Goal: Information Seeking & Learning: Learn about a topic

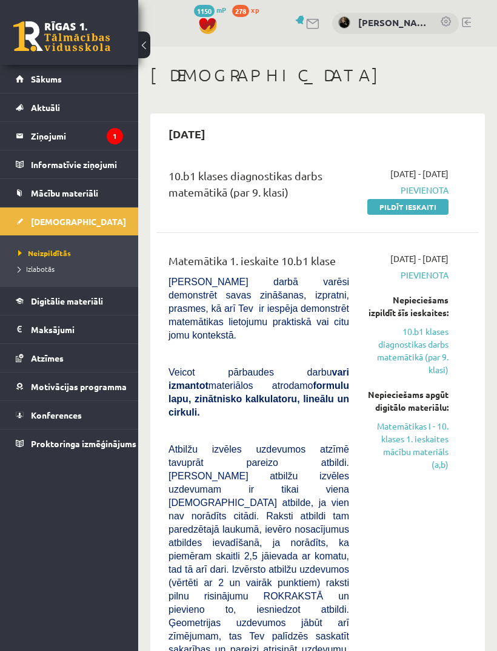
scroll to position [1624, 0]
click at [93, 308] on link "Digitālie materiāli" at bounding box center [69, 301] width 107 height 28
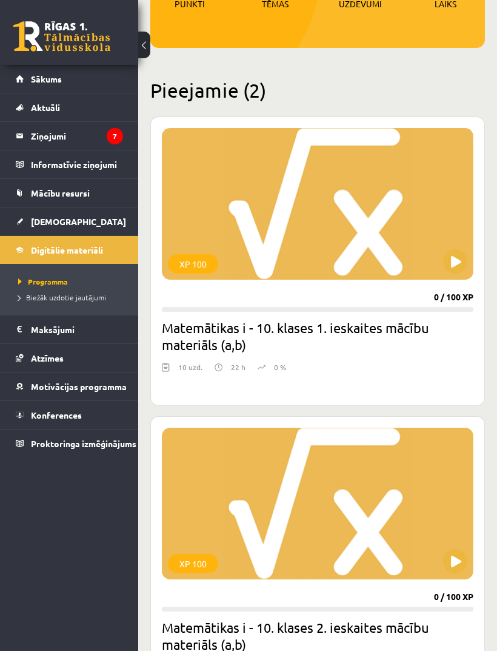
scroll to position [222, 0]
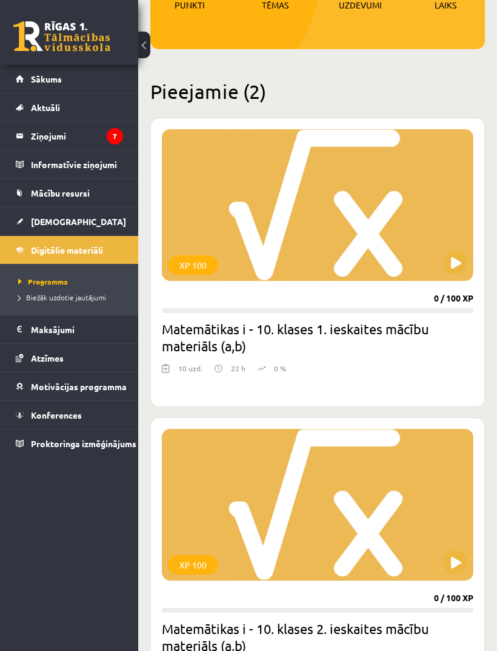
click at [428, 253] on div "XP 100" at bounding box center [318, 205] width 312 height 152
click at [352, 201] on div "XP 100" at bounding box center [318, 205] width 312 height 152
click at [334, 258] on div "XP 100" at bounding box center [318, 205] width 312 height 152
click at [313, 360] on div "XP 100 0 / 100 XP Matemātikas i - 10. klases 1. ieskaites mācību materiāls (a,b…" at bounding box center [317, 262] width 335 height 289
click at [327, 340] on h2 "Matemātikas i - 10. klases 1. ieskaites mācību materiāls (a,b)" at bounding box center [318, 337] width 312 height 34
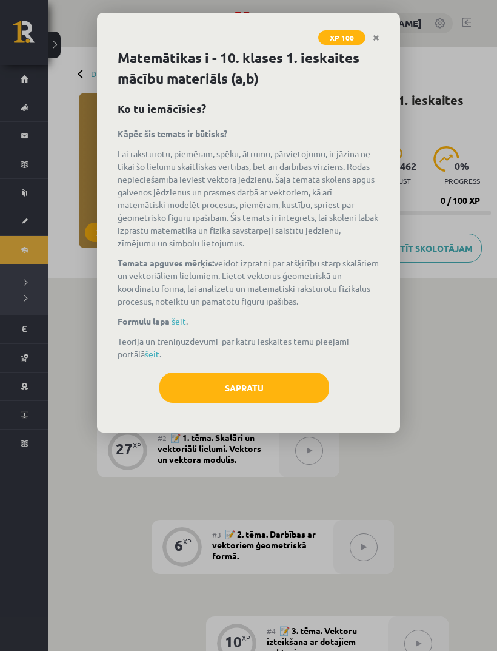
click at [314, 386] on button "Sapratu" at bounding box center [245, 387] width 170 height 30
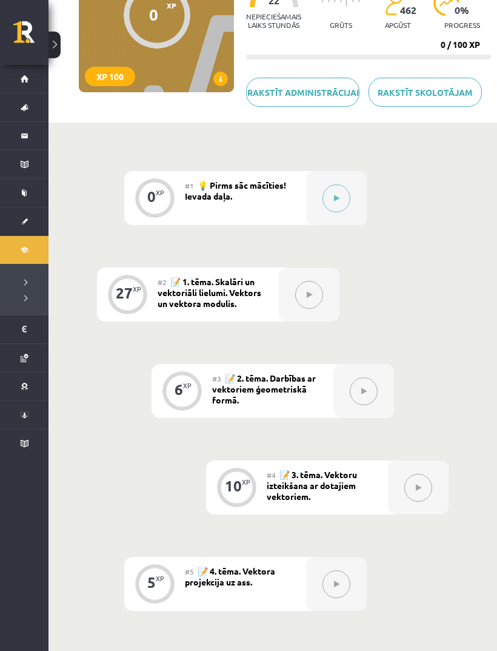
scroll to position [154, 0]
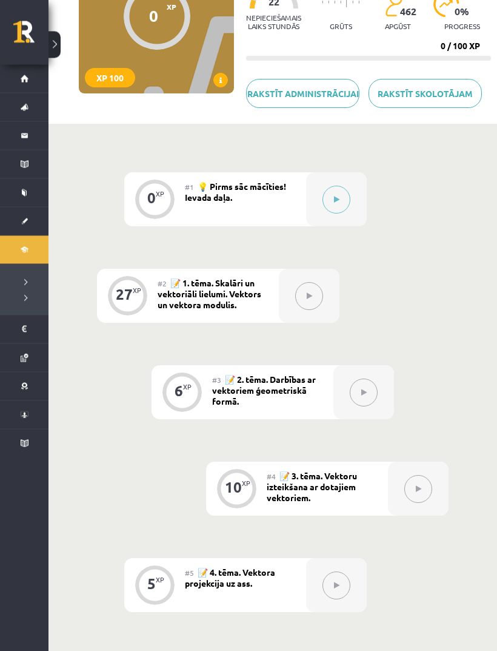
click at [339, 204] on icon at bounding box center [336, 200] width 5 height 7
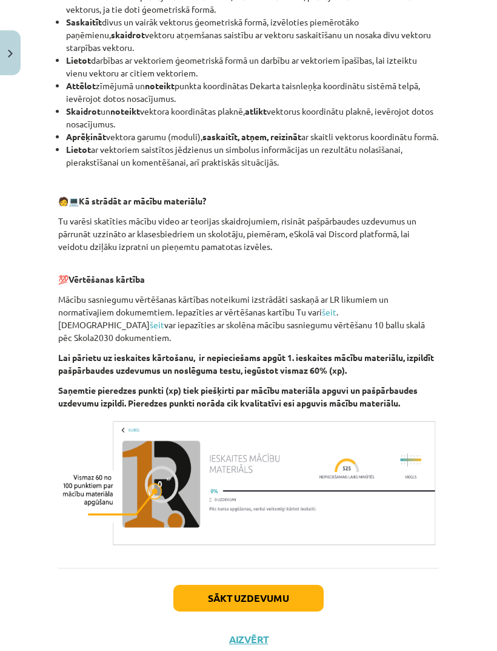
scroll to position [518, 0]
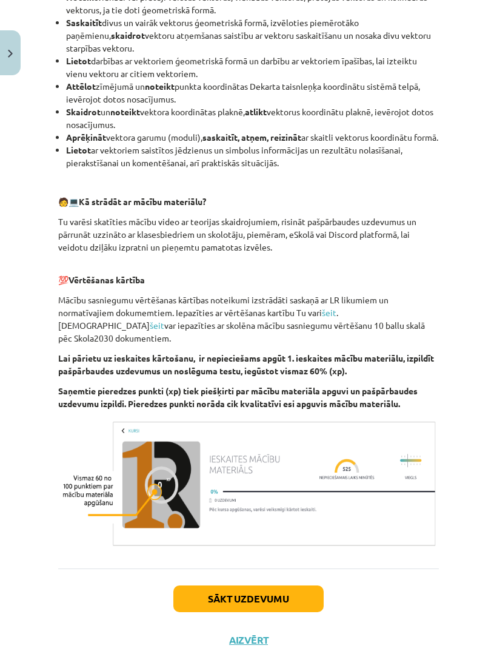
click at [295, 601] on button "Sākt uzdevumu" at bounding box center [249, 598] width 150 height 27
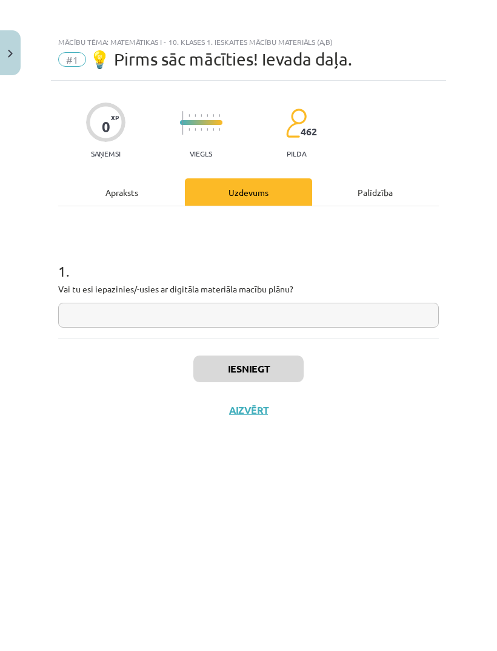
scroll to position [0, 0]
click at [349, 313] on input "text" at bounding box center [248, 315] width 381 height 25
type input "**"
click at [273, 369] on button "Iesniegt" at bounding box center [249, 368] width 110 height 27
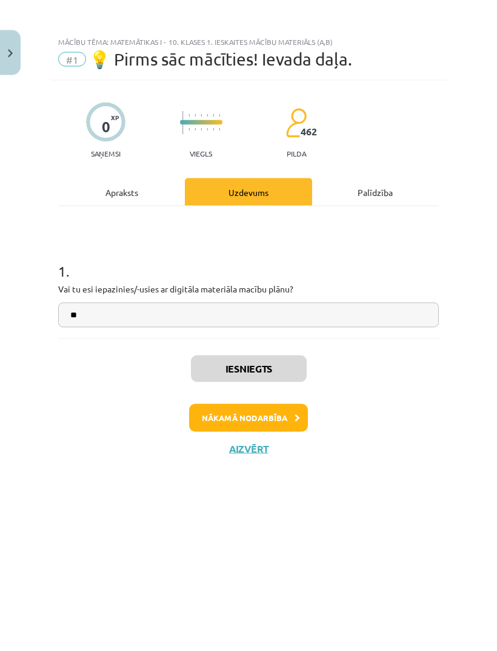
scroll to position [155, 0]
click at [285, 418] on button "Nākamā nodarbība" at bounding box center [248, 418] width 119 height 28
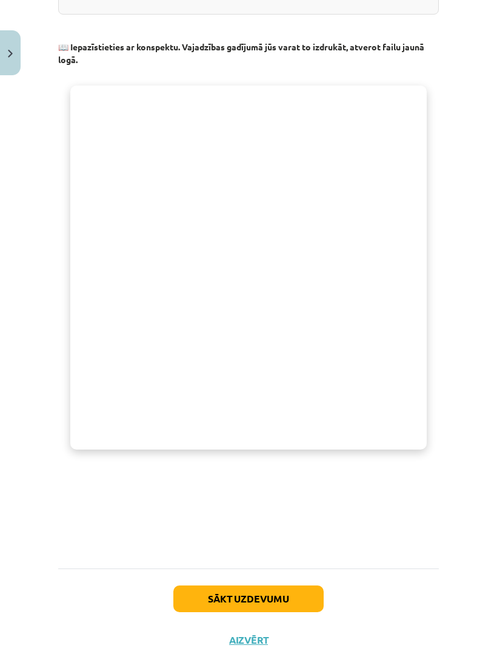
scroll to position [418, 0]
click at [304, 599] on button "Sākt uzdevumu" at bounding box center [249, 599] width 150 height 27
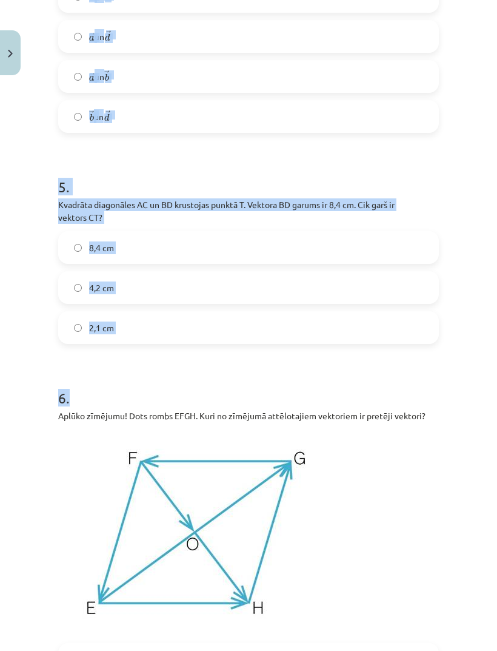
scroll to position [1492, 0]
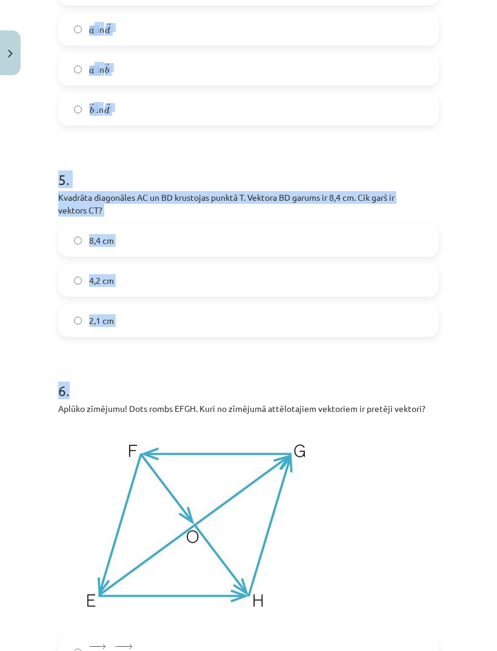
click at [42, 539] on div "Mācību tēma: Matemātikas i - 10. klases 1. ieskaites mācību materiāls (a,b) #2 …" at bounding box center [248, 325] width 497 height 651
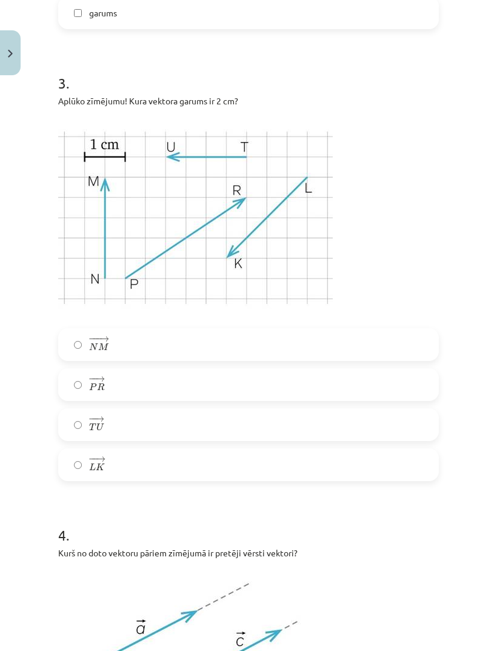
scroll to position [684, 0]
click at [123, 473] on label "− − → L K L K →" at bounding box center [248, 465] width 379 height 30
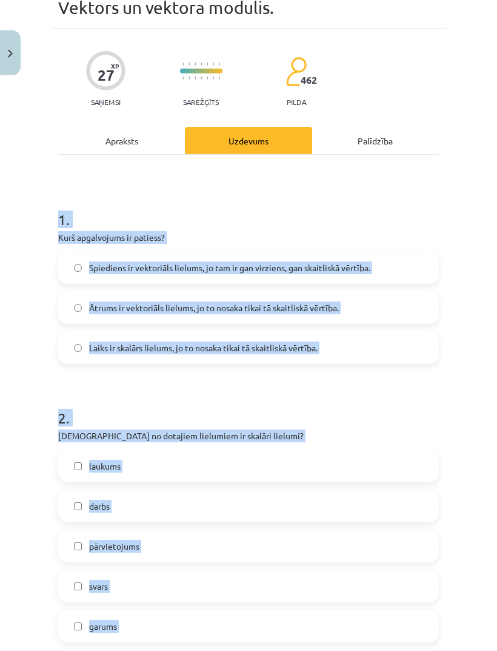
scroll to position [75, 0]
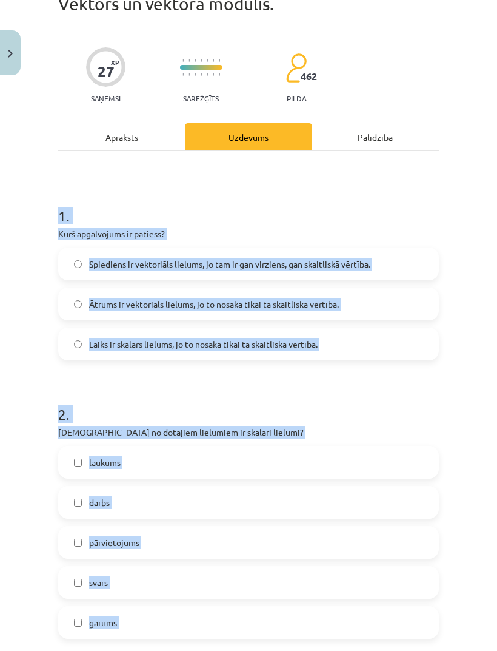
copy form "1 . Kurš apgalvojums ir patiess? Spiediens ir vektoriāls lielums, jo tam ir gan…"
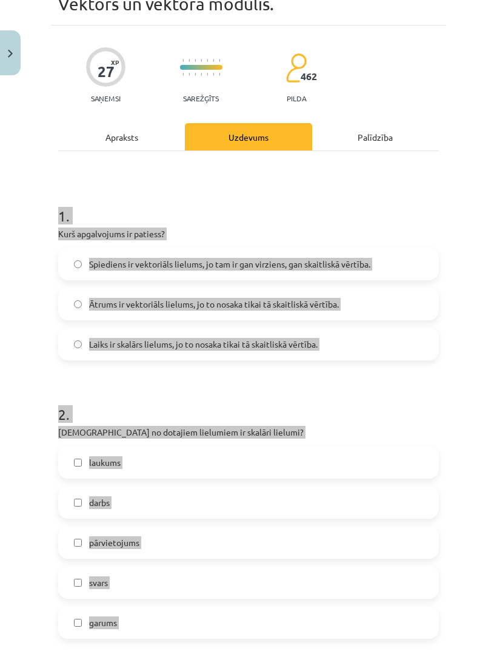
scroll to position [0, 0]
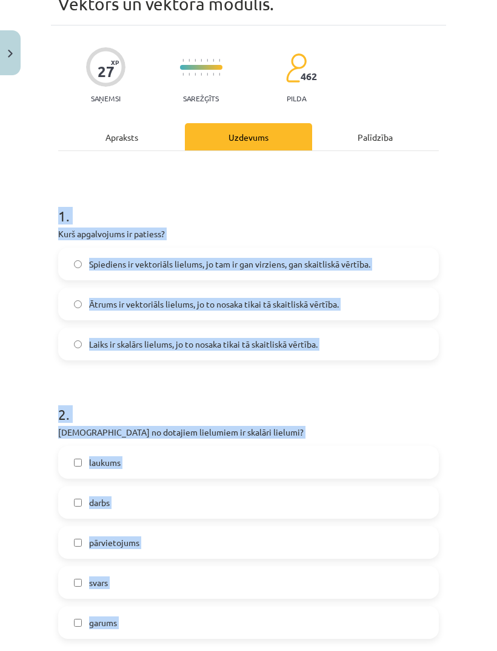
click at [460, 403] on div "Mācību tēma: Matemātikas i - 10. klases 1. ieskaites mācību materiāls (a,b) #2 …" at bounding box center [248, 325] width 497 height 651
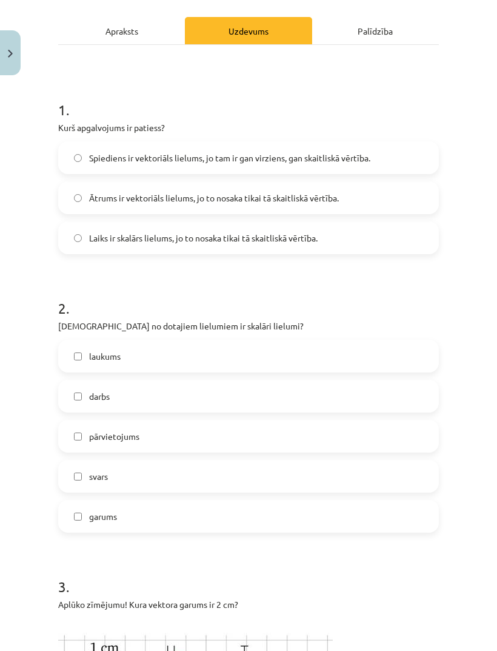
scroll to position [181, 0]
click at [211, 245] on label "Laiks ir skalārs lielums, jo to nosaka tikai tā skaitliskā vērtība." at bounding box center [248, 237] width 379 height 30
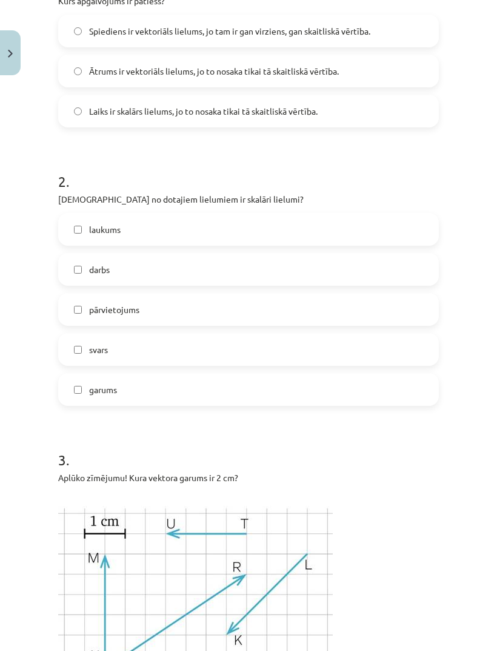
scroll to position [324, 0]
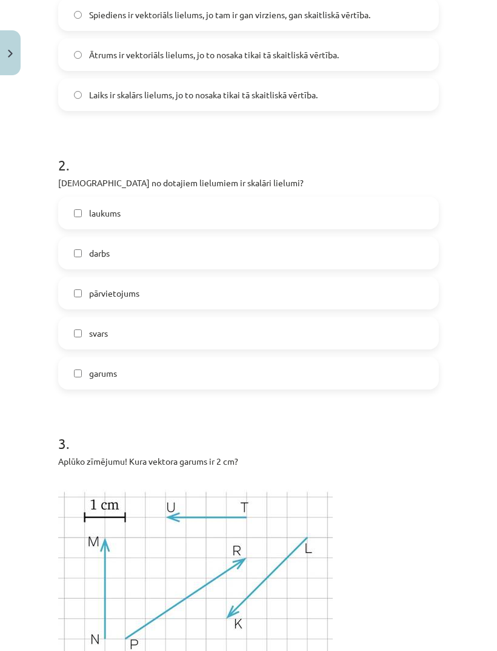
click at [231, 209] on label "laukums" at bounding box center [248, 213] width 379 height 30
click at [169, 252] on label "darbs" at bounding box center [248, 253] width 379 height 30
click at [157, 377] on label "garums" at bounding box center [248, 373] width 379 height 30
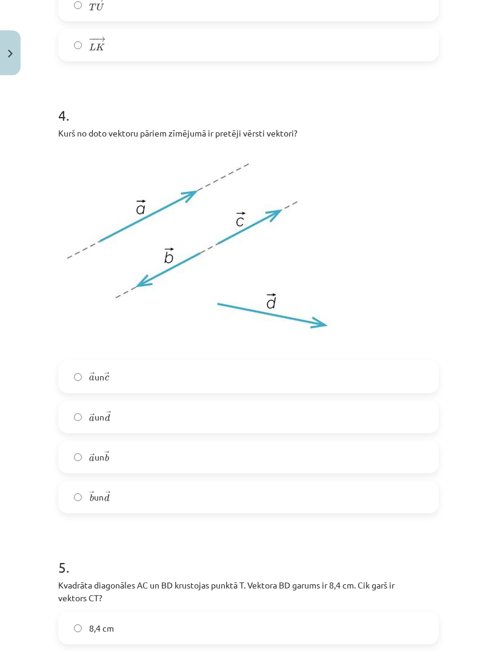
scroll to position [1105, 0]
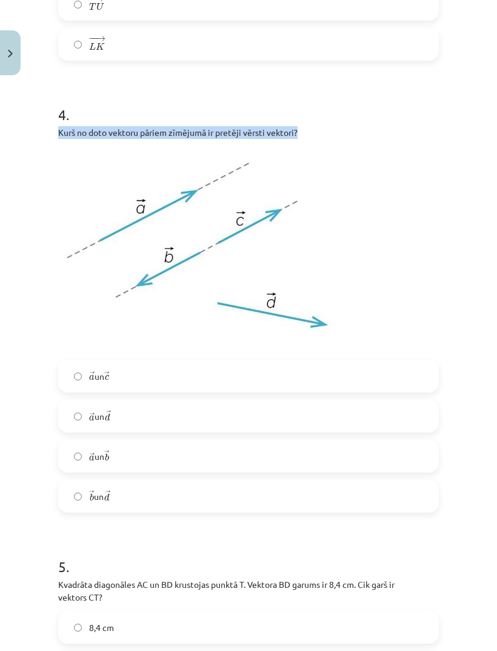
copy p "Kurš no doto vektoru pāriem zīmējumā ir pretēji vērsti vektori?"
click at [402, 288] on p at bounding box center [248, 249] width 381 height 206
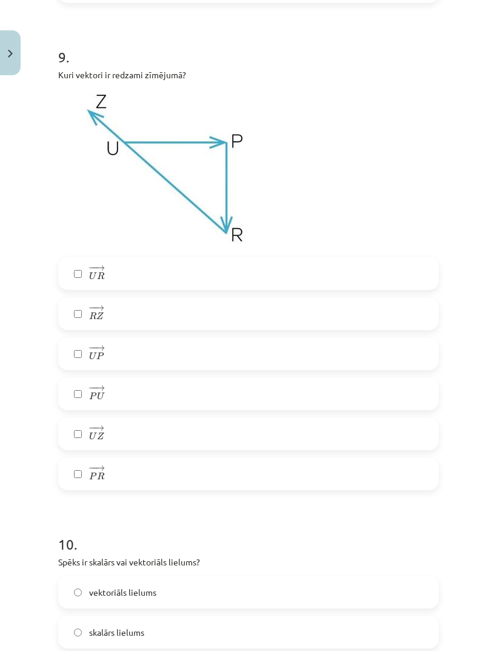
scroll to position [2948, 0]
click at [131, 274] on label "− − → U R U R →" at bounding box center [248, 273] width 379 height 30
click at [103, 357] on span "P" at bounding box center [100, 355] width 8 height 8
click at [103, 432] on span "Z" at bounding box center [100, 435] width 7 height 8
click at [119, 477] on label "− − → P R P R →" at bounding box center [248, 473] width 379 height 30
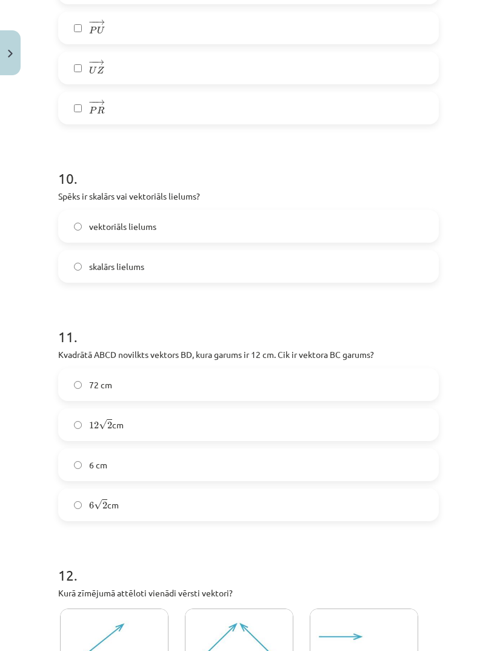
scroll to position [3337, 0]
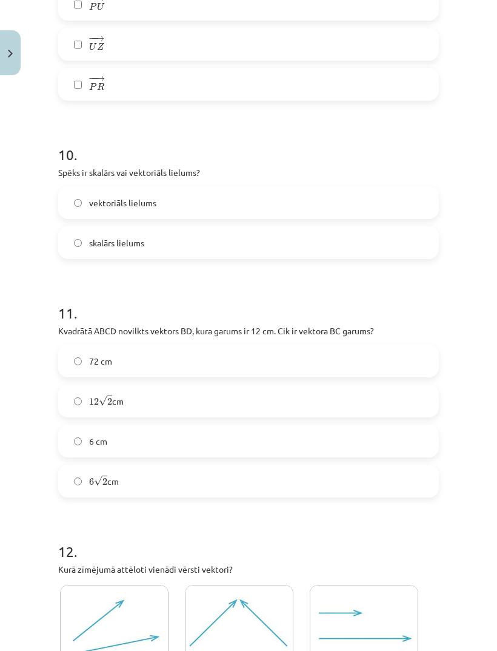
click at [99, 201] on span "vektoriāls lielums" at bounding box center [122, 203] width 67 height 13
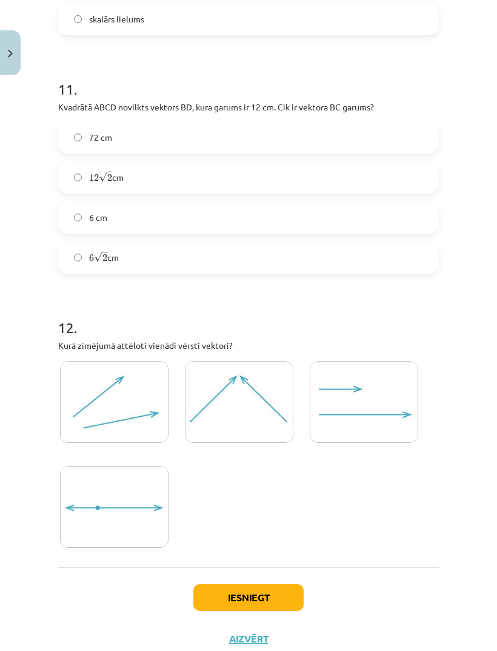
scroll to position [3560, 0]
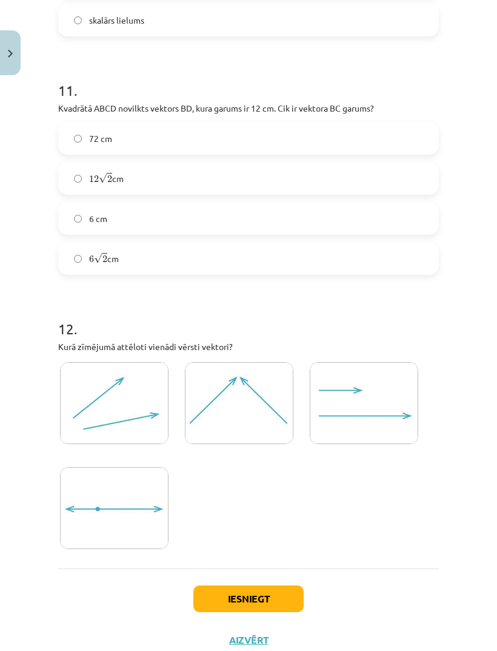
click at [373, 417] on img at bounding box center [364, 403] width 109 height 82
click at [269, 599] on button "Iesniegt" at bounding box center [249, 598] width 110 height 27
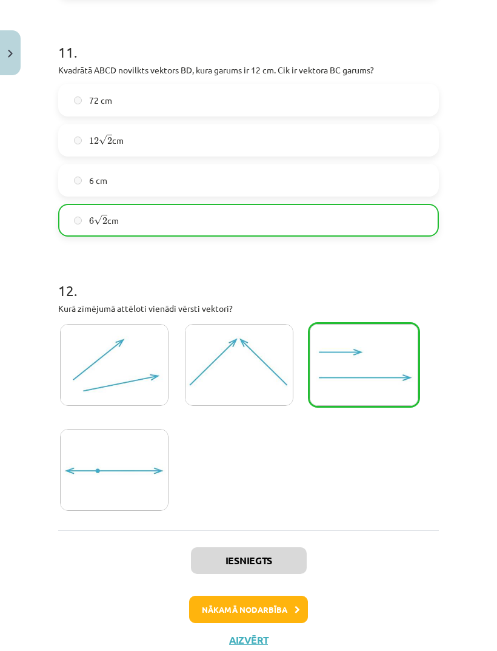
scroll to position [3598, 0]
click at [280, 608] on button "Nākamā nodarbība" at bounding box center [248, 610] width 119 height 28
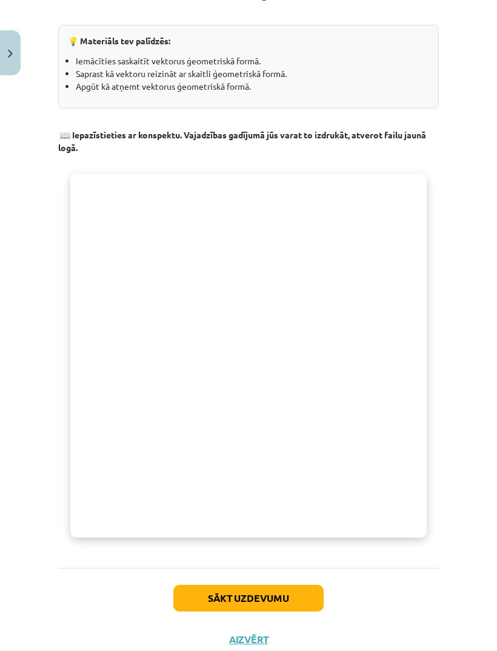
scroll to position [272, 0]
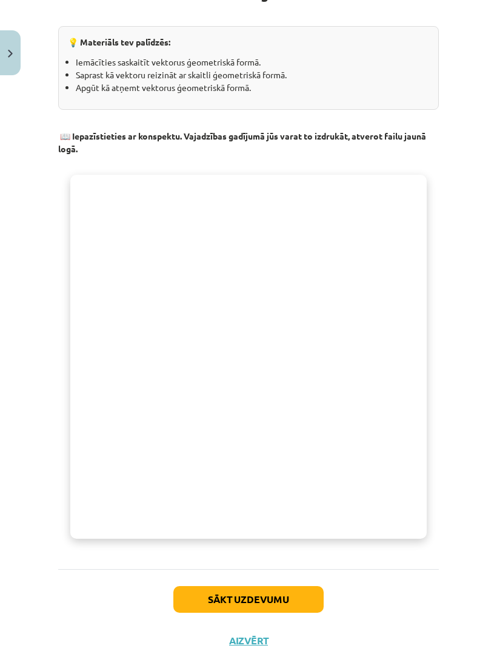
click at [292, 599] on button "Sākt uzdevumu" at bounding box center [249, 599] width 150 height 27
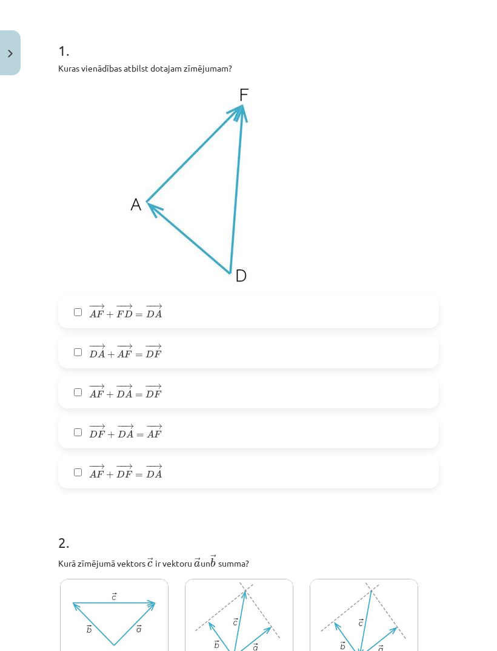
scroll to position [215, 0]
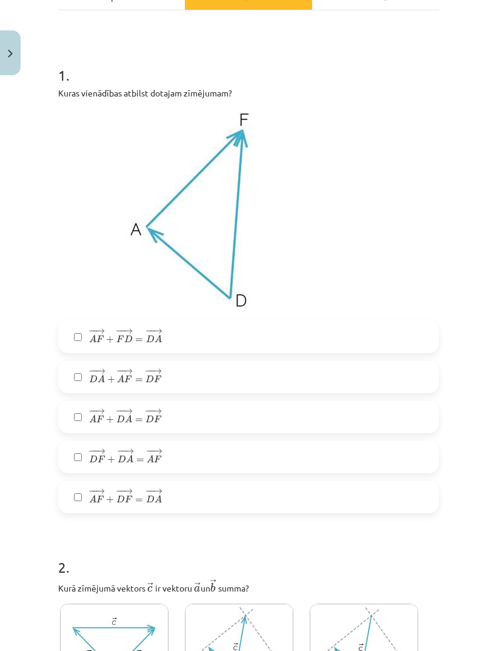
click at [86, 417] on label "− − → A F + − − → D A = − − → D F A F → + D A → = D F →" at bounding box center [248, 417] width 379 height 30
click at [82, 453] on label "− − → D F + − − → D A = − − → A F D F → + D A → = A F →" at bounding box center [248, 457] width 379 height 30
click at [89, 423] on label "− − → A F + − − → D A = − − → D F A F → + D A → = D F →" at bounding box center [248, 417] width 379 height 30
click at [87, 457] on label "− − → D F + − − → D A = − − → A F D F → + D A → = A F →" at bounding box center [248, 457] width 379 height 30
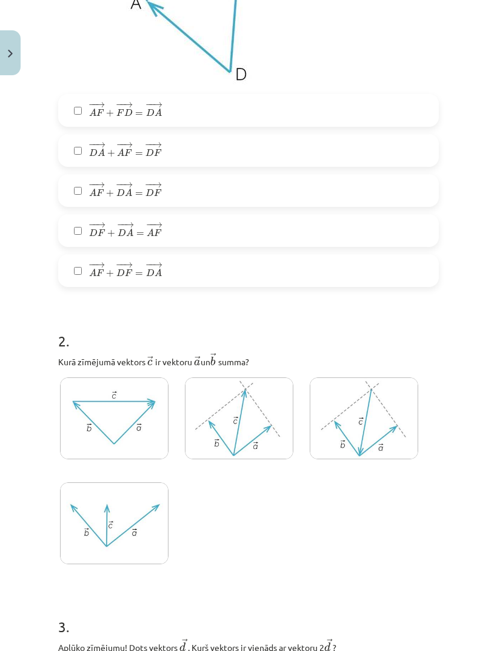
scroll to position [421, 0]
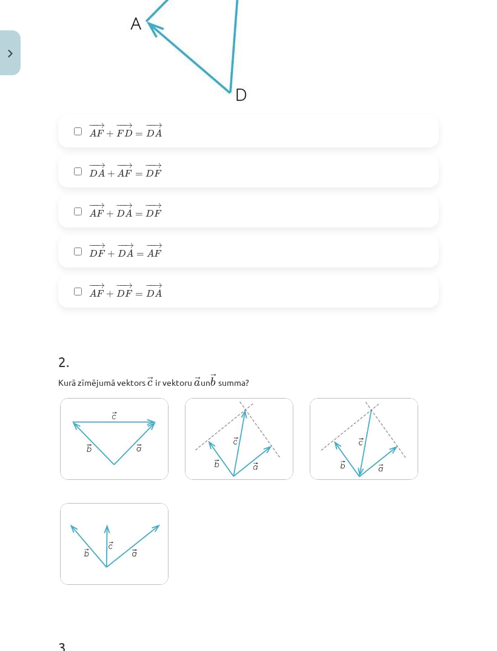
click at [450, 107] on div "Mācību tēma: Matemātikas i - 10. klases 1. ieskaites mācību materiāls (a,b) #3 …" at bounding box center [248, 325] width 497 height 651
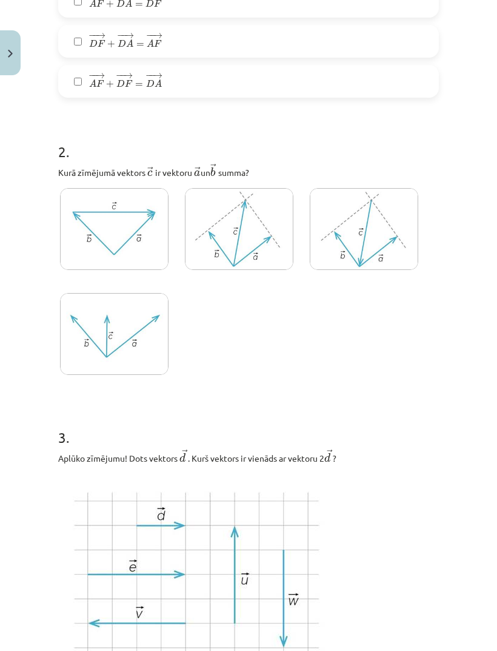
scroll to position [632, 0]
click at [81, 249] on img at bounding box center [114, 228] width 109 height 82
click at [96, 333] on img at bounding box center [114, 333] width 109 height 82
click at [88, 249] on img at bounding box center [114, 228] width 109 height 82
click at [70, 166] on p "Kurā zīmējumā vektors ﻿ → c c → ﻿ ir vektoru ﻿ → a a → un ﻿ → b b → ﻿ summa?" at bounding box center [248, 171] width 381 height 16
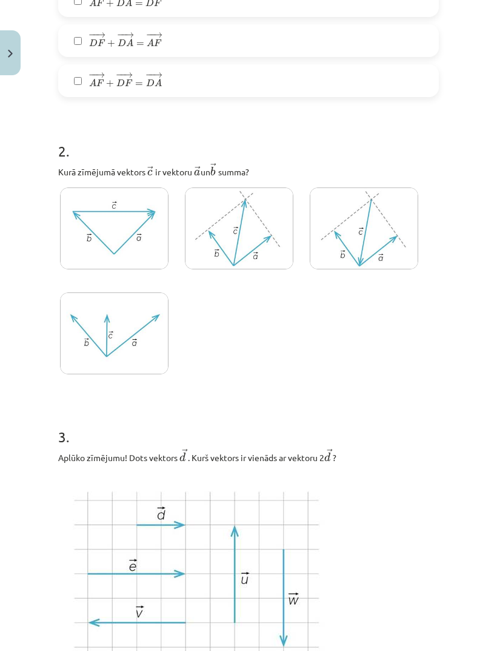
click at [372, 329] on div at bounding box center [248, 284] width 381 height 197
click at [315, 346] on div at bounding box center [248, 284] width 381 height 197
click at [159, 242] on img at bounding box center [114, 228] width 109 height 82
click at [153, 250] on img at bounding box center [114, 228] width 109 height 82
click at [150, 266] on img at bounding box center [114, 228] width 109 height 82
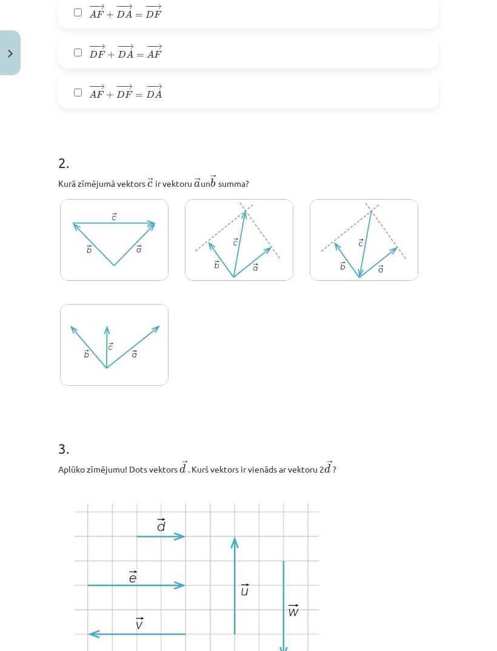
scroll to position [609, 0]
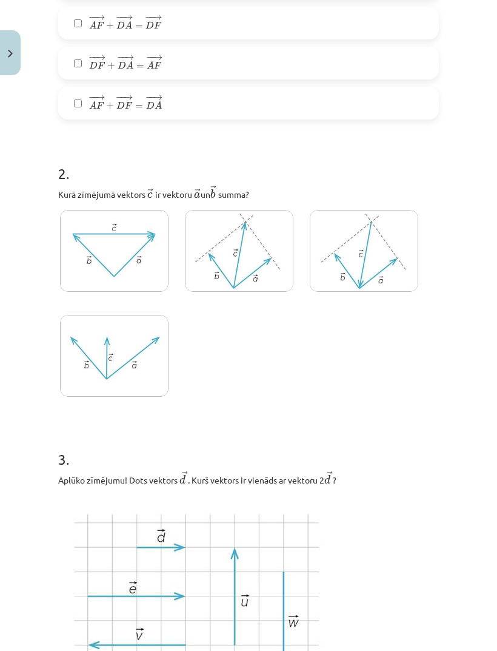
click at [412, 383] on div at bounding box center [248, 306] width 381 height 197
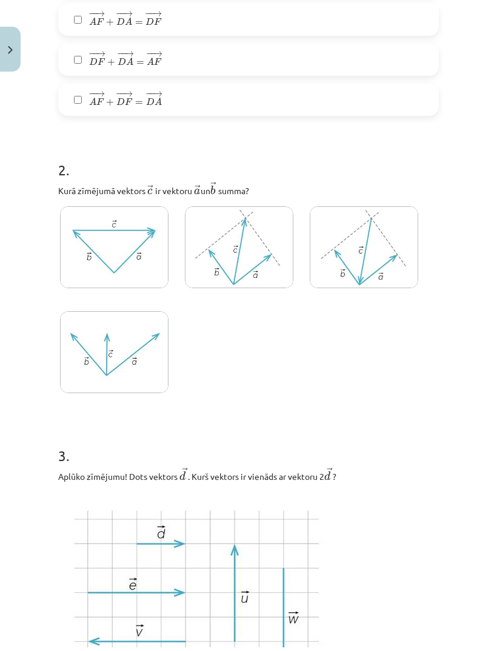
click at [374, 442] on h1 "3 ." at bounding box center [248, 449] width 381 height 38
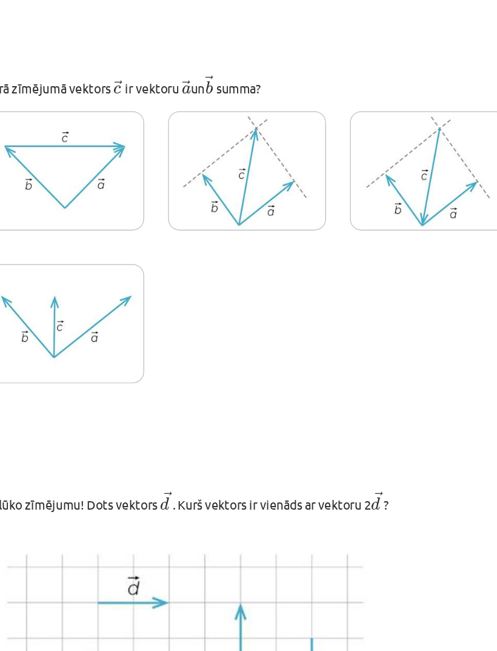
click at [185, 210] on img at bounding box center [239, 251] width 109 height 82
click at [73, 210] on img at bounding box center [114, 251] width 109 height 82
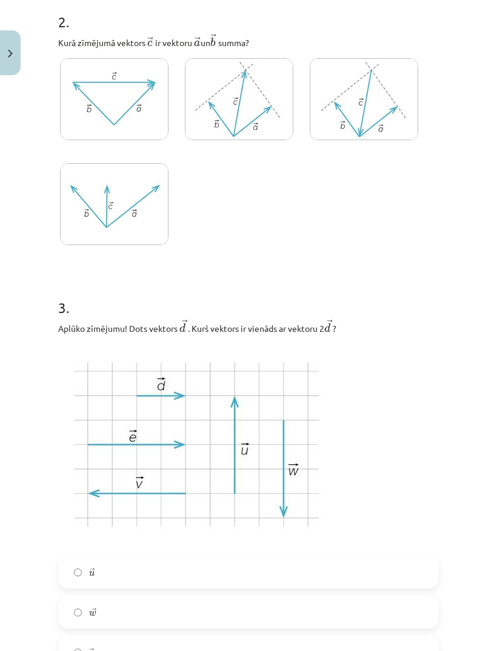
scroll to position [773, 0]
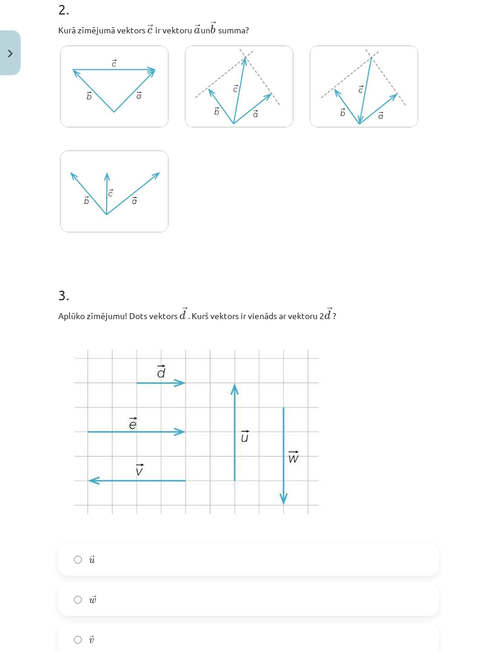
click at [93, 79] on img at bounding box center [114, 86] width 109 height 82
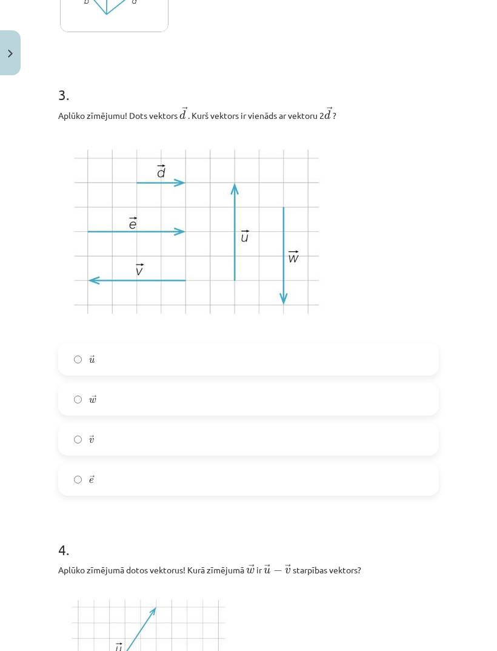
scroll to position [980, 0]
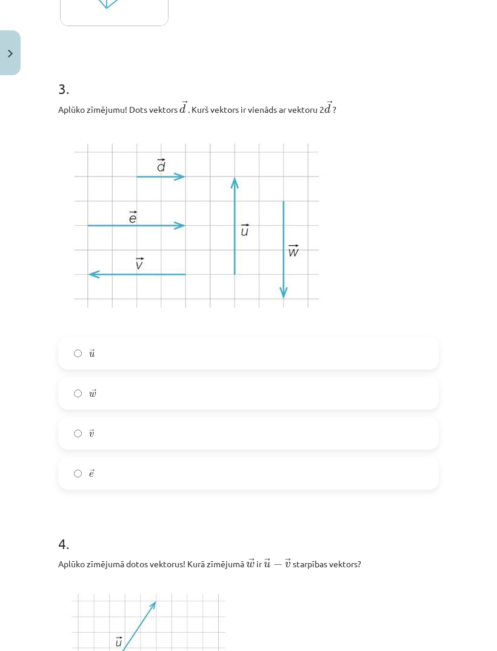
click at [115, 507] on form "1 . Kuras vienādības atbilst dotajam zīmējumam? − − → A F + − − → F D = − − → D…" at bounding box center [248, 329] width 381 height 2096
click at [94, 476] on span "→" at bounding box center [92, 472] width 5 height 7
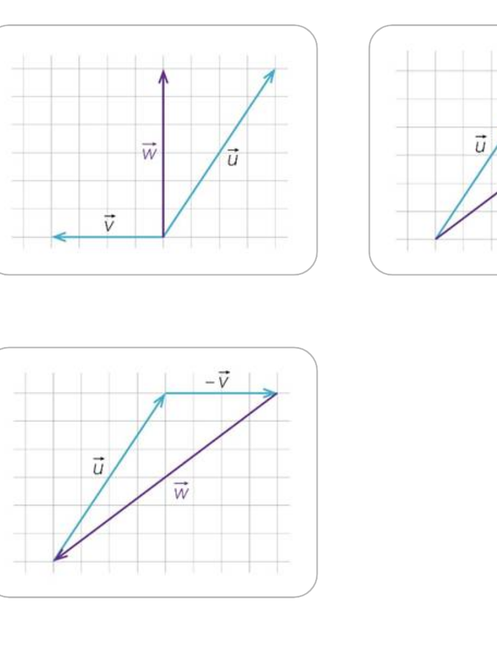
scroll to position [1487, 0]
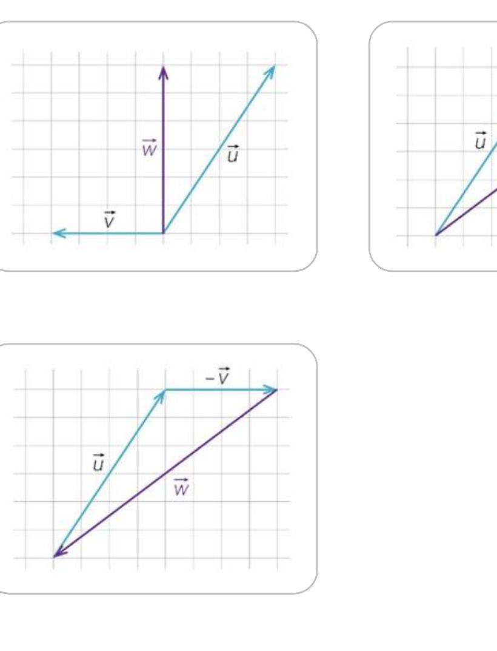
click at [60, 323] on img at bounding box center [114, 364] width 109 height 82
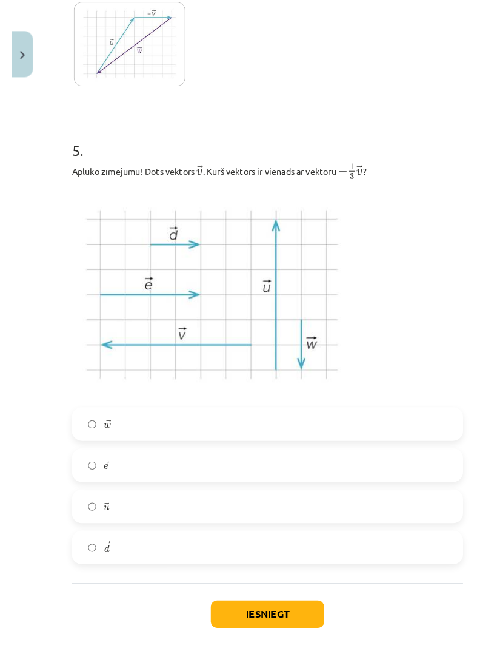
scroll to position [18, 0]
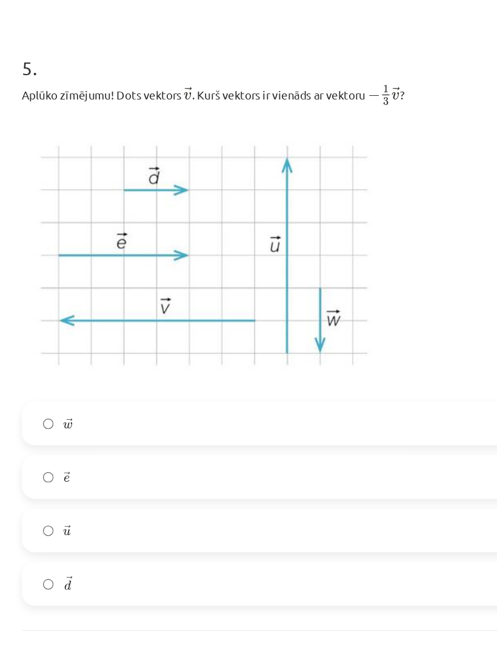
click at [59, 517] on label "→ d d →" at bounding box center [248, 532] width 379 height 30
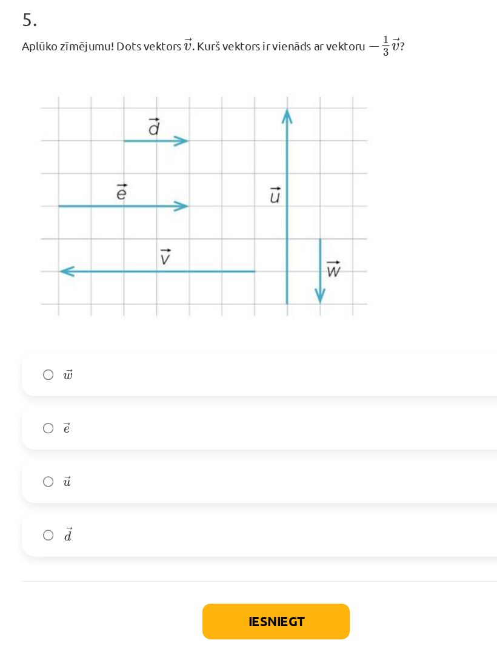
click at [226, 584] on button "Iesniegt" at bounding box center [249, 597] width 110 height 27
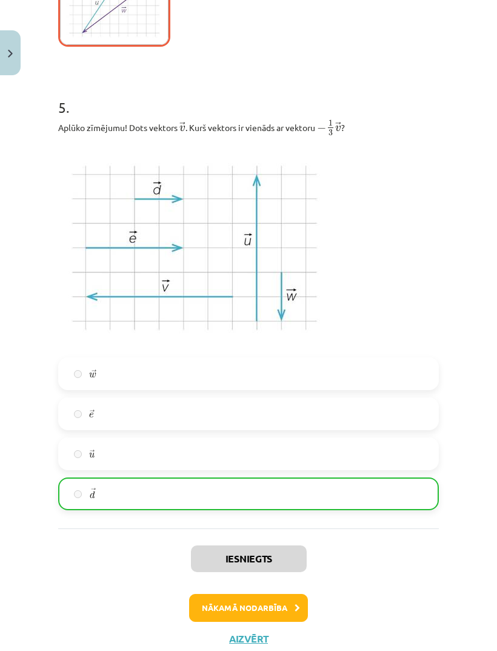
scroll to position [1846, 0]
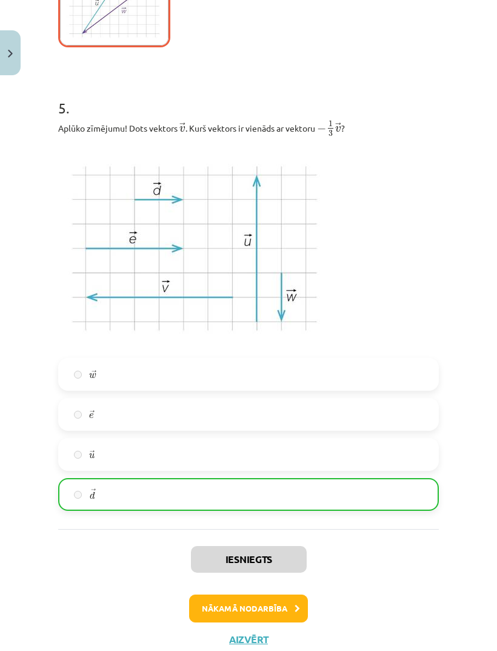
click at [274, 608] on button "Nākamā nodarbība" at bounding box center [248, 609] width 119 height 28
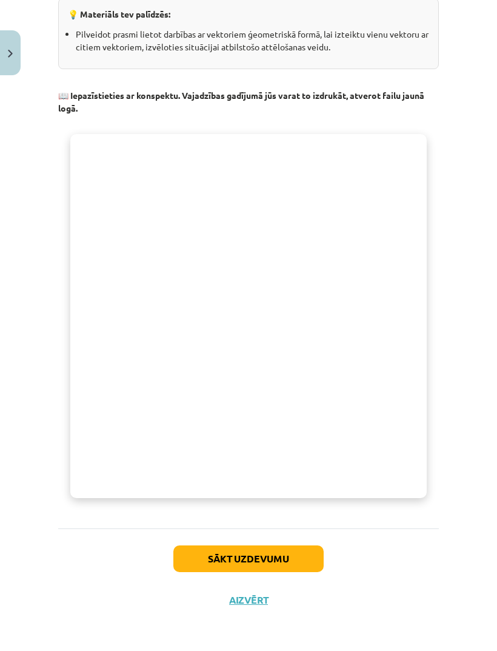
scroll to position [260, 0]
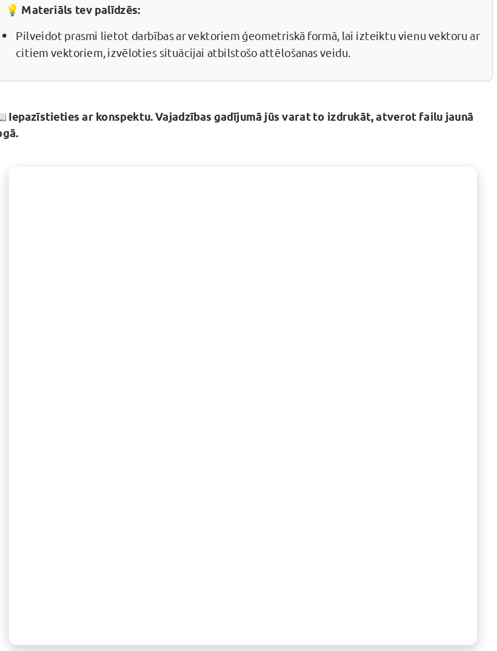
click at [377, 107] on div "10 XP Saņemsi Sarežģīts 462 pilda Apraksts Uzdevums Palīdzība Vektoru izteikšan…" at bounding box center [249, 250] width 396 height 821
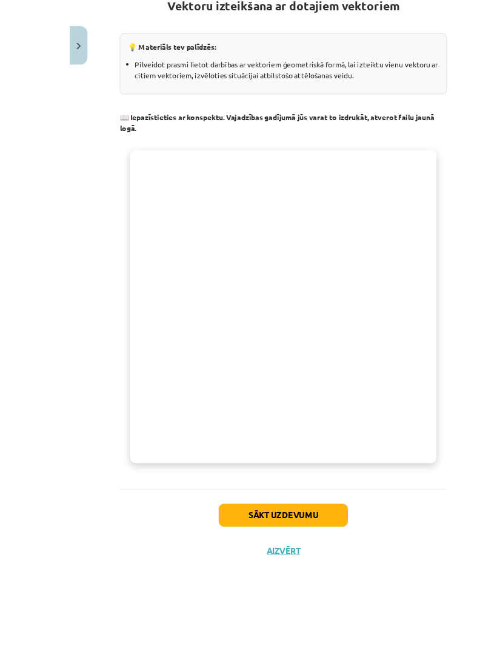
scroll to position [17, 0]
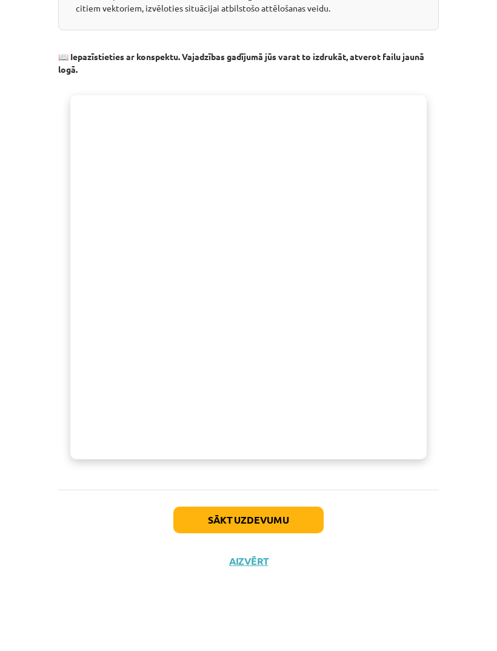
click at [283, 601] on div "Mācību tēma: Matemātikas i - 10. klases 1. ieskaites mācību materiāls (a,b) #4 …" at bounding box center [248, 325] width 497 height 651
click at [309, 601] on div "Mācību tēma: Matemātikas i - 10. klases 1. ieskaites mācību materiāls (a,b) #4 …" at bounding box center [248, 325] width 497 height 651
click at [301, 592] on div "Mācību tēma: Matemātikas i - 10. klases 1. ieskaites mācību materiāls (a,b) #4 …" at bounding box center [248, 325] width 497 height 651
click at [298, 596] on div "Mācību tēma: Matemātikas i - 10. klases 1. ieskaites mācību materiāls (a,b) #4 …" at bounding box center [248, 325] width 497 height 651
click at [304, 597] on div "Mācību tēma: Matemātikas i - 10. klases 1. ieskaites mācību materiāls (a,b) #4 …" at bounding box center [248, 325] width 497 height 651
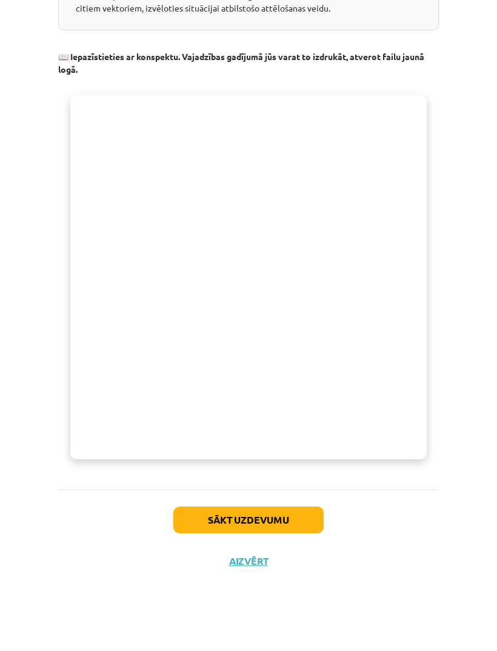
click at [302, 601] on div "Mācību tēma: Matemātikas i - 10. klases 1. ieskaites mācību materiāls (a,b) #4 …" at bounding box center [248, 325] width 497 height 651
click at [473, 406] on div "Mācību tēma: Matemātikas i - 10. klases 1. ieskaites mācību materiāls (a,b) #4 …" at bounding box center [248, 325] width 497 height 651
click at [274, 604] on div "Mācību tēma: Matemātikas i - 10. klases 1. ieskaites mācību materiāls (a,b) #4 …" at bounding box center [248, 325] width 497 height 651
click at [277, 602] on div "Mācību tēma: Matemātikas i - 10. klases 1. ieskaites mācību materiāls (a,b) #4 …" at bounding box center [248, 325] width 497 height 651
click at [237, 601] on div "Mācību tēma: Matemātikas i - 10. klases 1. ieskaites mācību materiāls (a,b) #4 …" at bounding box center [248, 325] width 497 height 651
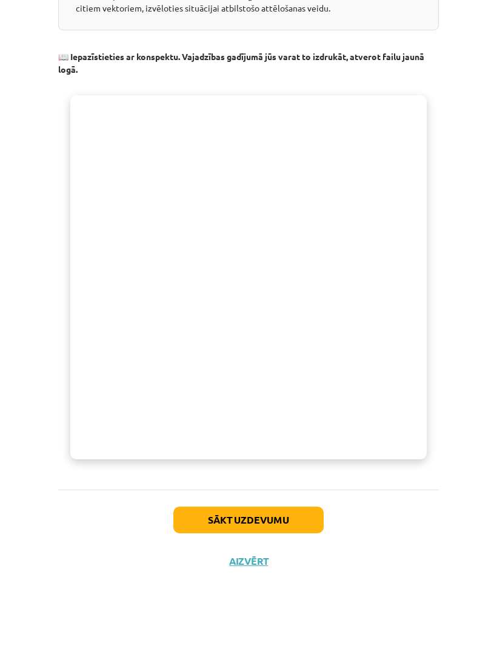
click at [312, 569] on div "Sākt uzdevumu Aizvērt" at bounding box center [248, 611] width 381 height 85
click at [473, 423] on div "Mācību tēma: Matemātikas i - 10. klases 1. ieskaites mācību materiāls (a,b) #4 …" at bounding box center [248, 325] width 497 height 651
click at [453, 442] on div "Mācību tēma: Matemātikas i - 10. klases 1. ieskaites mācību materiāls (a,b) #4 …" at bounding box center [248, 325] width 497 height 651
click at [280, 596] on div "Mācību tēma: Matemātikas i - 10. klases 1. ieskaites mācību materiāls (a,b) #4 …" at bounding box center [248, 325] width 497 height 651
click at [285, 590] on div "Mācību tēma: Matemātikas i - 10. klases 1. ieskaites mācību materiāls (a,b) #4 …" at bounding box center [248, 325] width 497 height 651
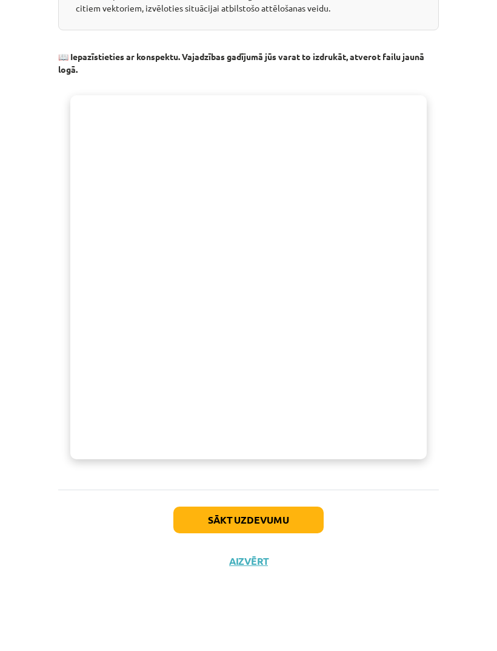
click at [446, 426] on div "10 XP Saņemsi Sarežģīts 462 pilda Apraksts Uzdevums Palīdzība Vektoru izteikšan…" at bounding box center [249, 250] width 396 height 821
click at [447, 433] on div "Mācību tēma: Matemātikas i - 10. klases 1. ieskaites mācību materiāls (a,b) #4 …" at bounding box center [248, 325] width 497 height 651
click at [448, 429] on div "Mācību tēma: Matemātikas i - 10. klases 1. ieskaites mācību materiāls (a,b) #4 …" at bounding box center [248, 325] width 497 height 651
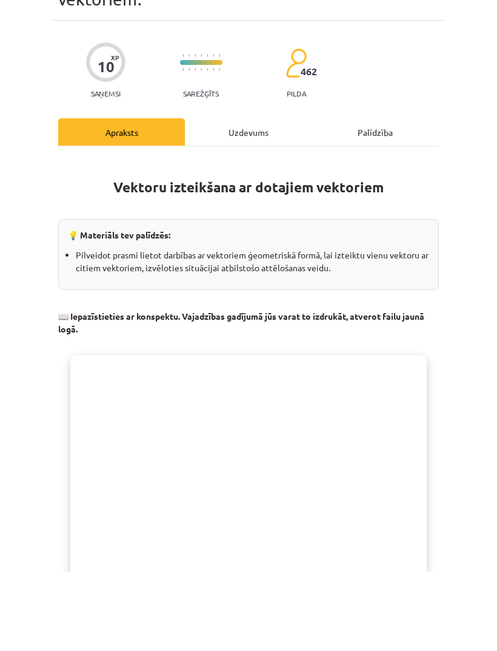
scroll to position [-1, 0]
click at [14, 56] on div "Mācību tēma: Matemātikas i - 10. klases 1. ieskaites mācību materiāls (a,b) #4 …" at bounding box center [248, 325] width 497 height 651
click at [11, 61] on div "Mācību tēma: Matemātikas i - 10. klases 1. ieskaites mācību materiāls (a,b) #4 …" at bounding box center [248, 325] width 497 height 651
click at [23, 63] on div "Mācību tēma: Matemātikas i - 10. klases 1. ieskaites mācību materiāls (a,b) #4 …" at bounding box center [248, 325] width 497 height 651
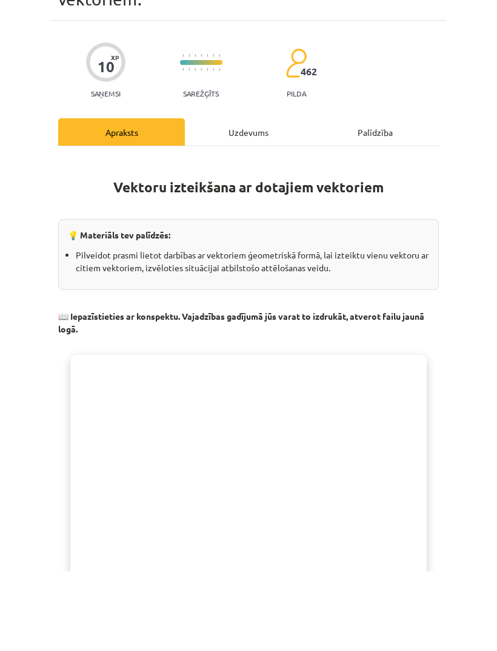
click at [399, 115] on div "10 XP Saņemsi Sarežģīts 462 pilda" at bounding box center [248, 146] width 381 height 62
click at [462, 77] on div "Mācību tēma: Matemātikas i - 10. klases 1. ieskaites mācību materiāls (a,b) #4 …" at bounding box center [248, 325] width 497 height 651
click at [459, 81] on div "Mācību tēma: Matemātikas i - 10. klases 1. ieskaites mācību materiāls (a,b) #4 …" at bounding box center [248, 325] width 497 height 651
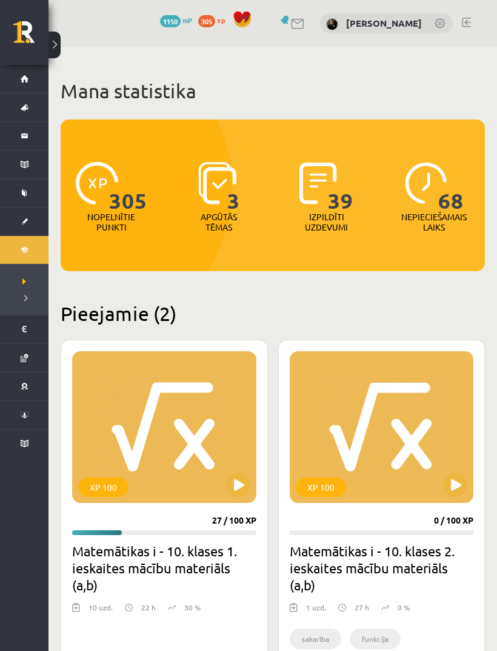
scroll to position [222, 0]
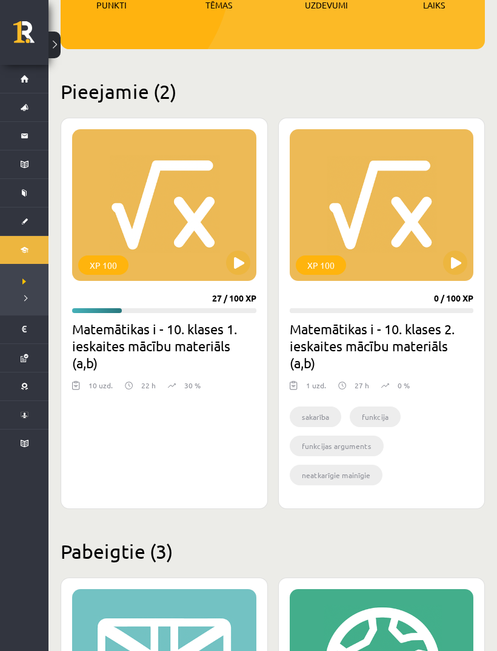
click at [388, 213] on div "XP 100" at bounding box center [382, 205] width 184 height 152
click at [201, 306] on div "XP 100 27 / 100 XP Matemātikas i - 10. klases 1. ieskaites mācību materiāls (a,…" at bounding box center [164, 313] width 207 height 391
click at [220, 263] on div "XP 100" at bounding box center [164, 205] width 184 height 152
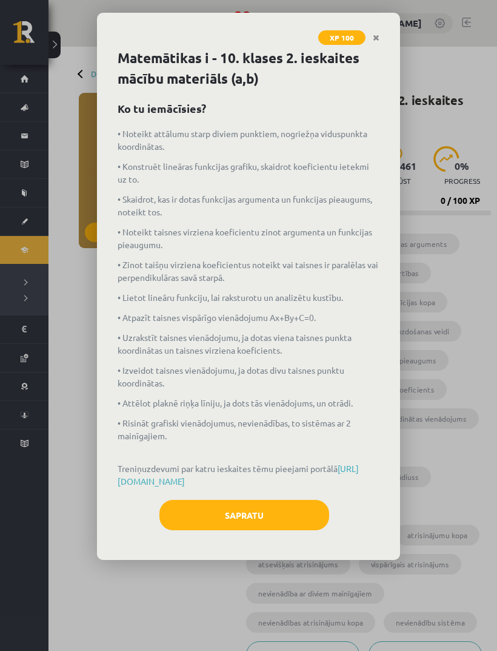
click at [378, 27] on link "Close" at bounding box center [376, 38] width 21 height 24
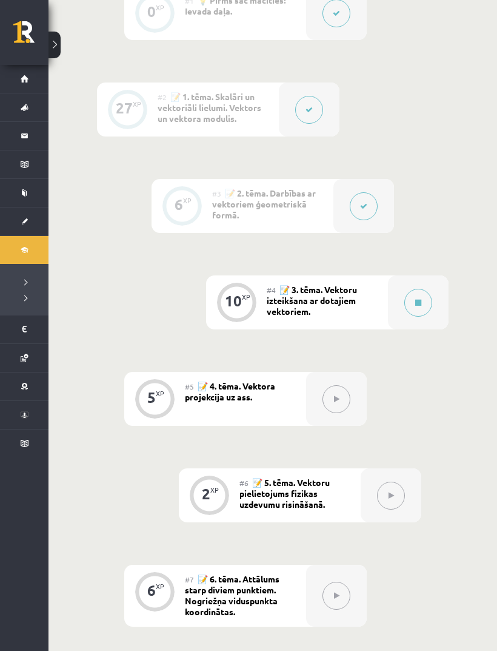
scroll to position [368, 0]
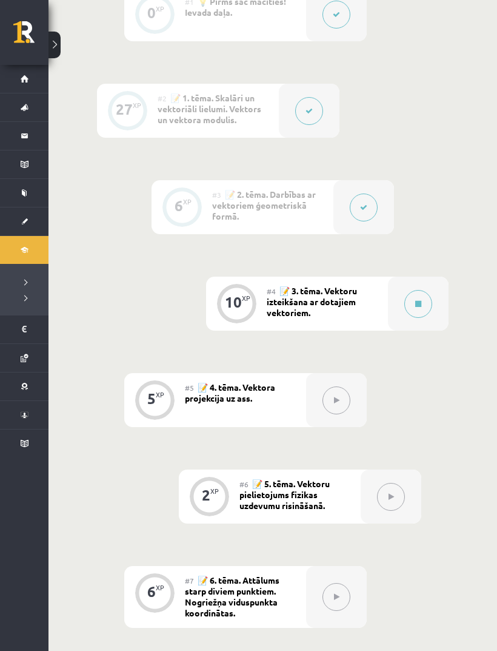
click at [421, 302] on icon at bounding box center [419, 303] width 6 height 7
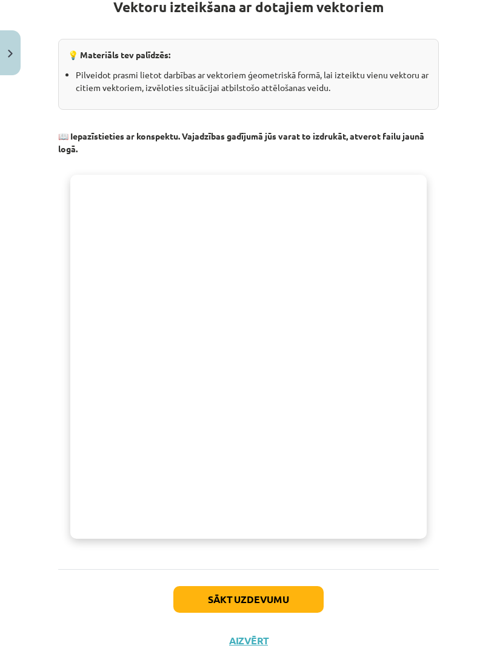
click at [287, 596] on button "Sākt uzdevumu" at bounding box center [249, 599] width 150 height 27
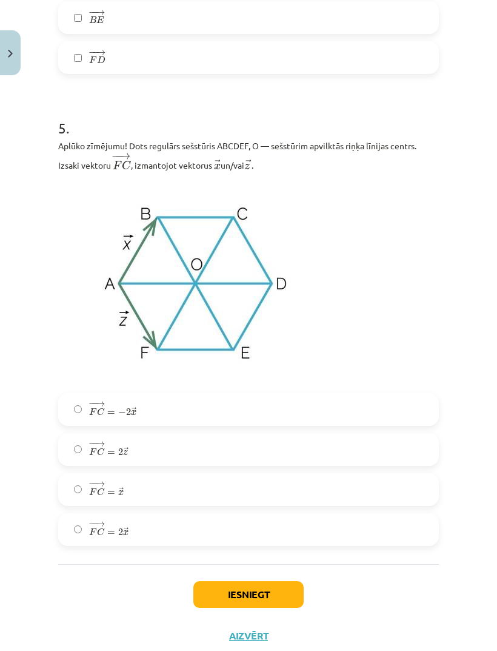
scroll to position [2084, 0]
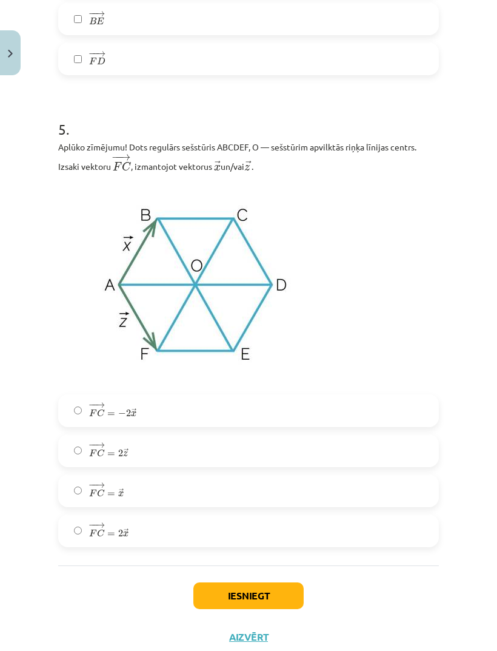
click at [152, 452] on label "− − → F C = 2 → z F C → = 2 z →" at bounding box center [248, 451] width 379 height 30
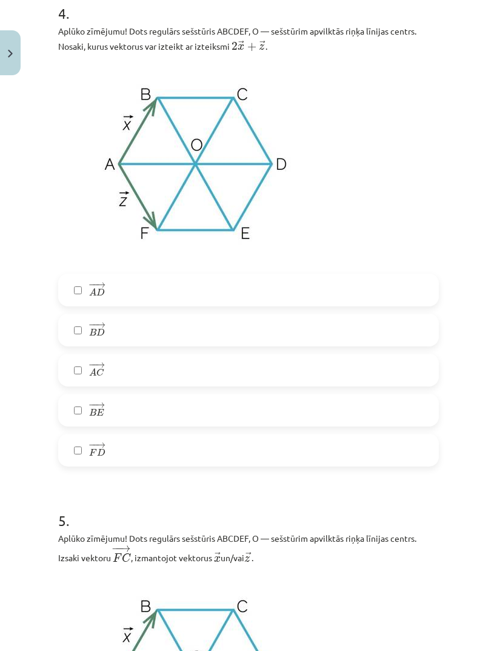
scroll to position [1693, 0]
click at [342, 399] on label "− − → B E B E →" at bounding box center [248, 409] width 379 height 30
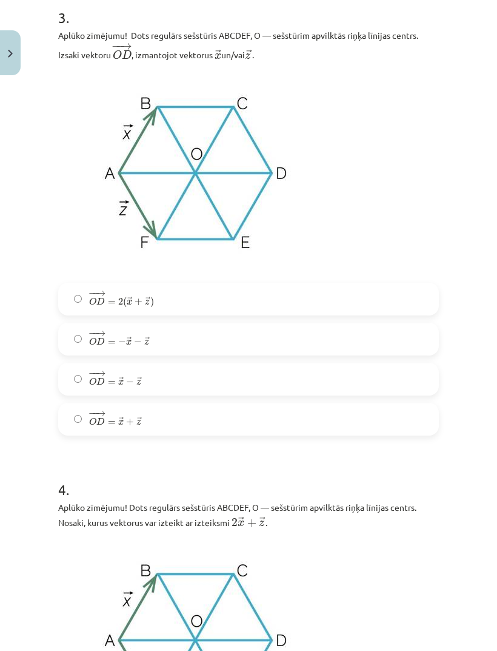
scroll to position [1213, 0]
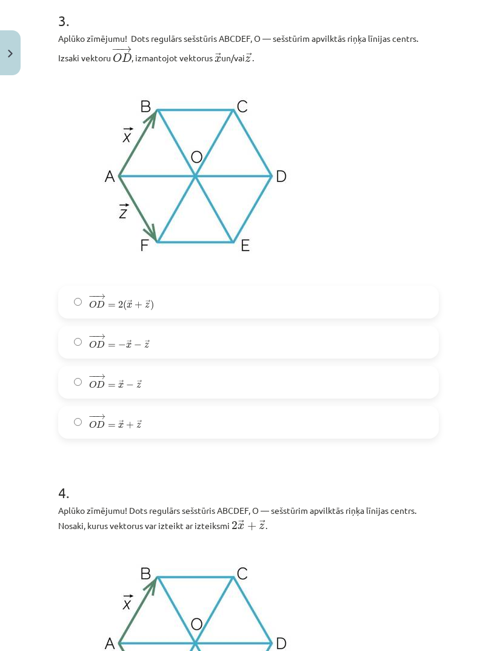
click at [118, 339] on span "− − → O D = − → x − → z" at bounding box center [119, 341] width 61 height 15
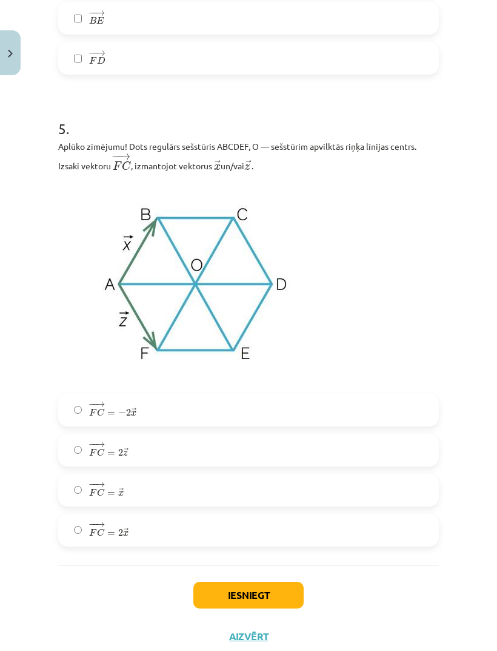
scroll to position [2084, 0]
click at [276, 602] on button "Iesniegt" at bounding box center [249, 595] width 110 height 27
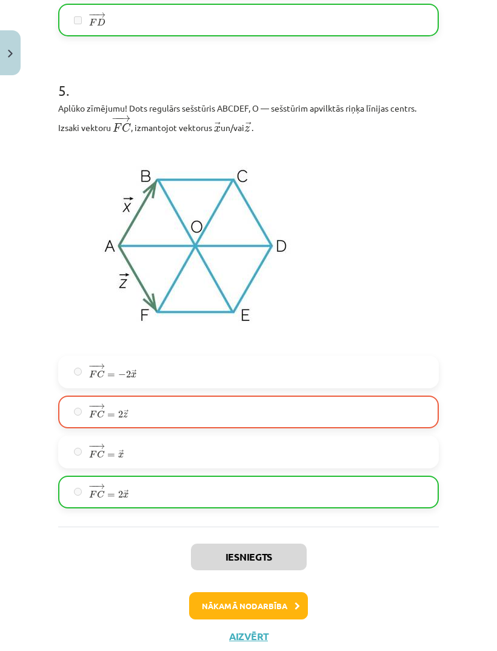
scroll to position [2122, 0]
click at [255, 639] on button "Aizvērt" at bounding box center [249, 637] width 46 height 12
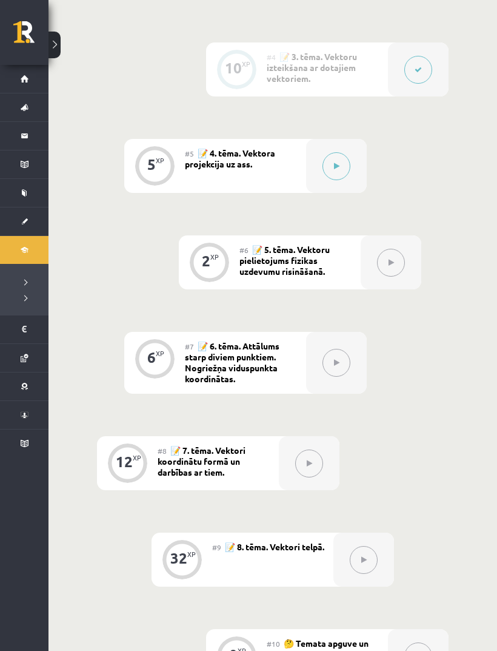
scroll to position [602, 0]
click at [337, 163] on icon at bounding box center [336, 166] width 5 height 7
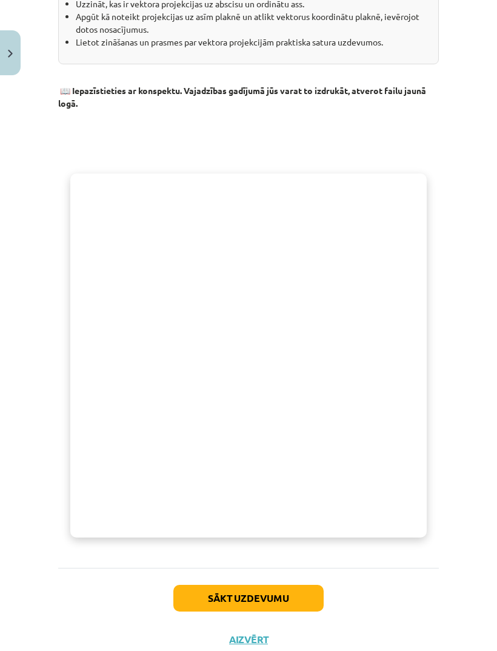
scroll to position [310, 0]
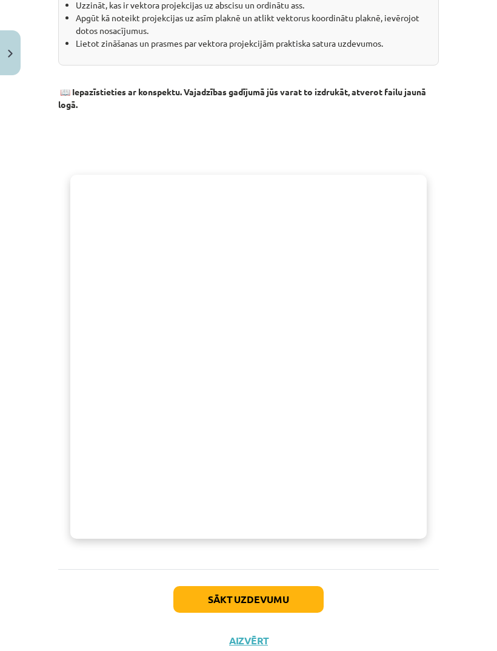
click at [286, 604] on button "Sākt uzdevumu" at bounding box center [249, 599] width 150 height 27
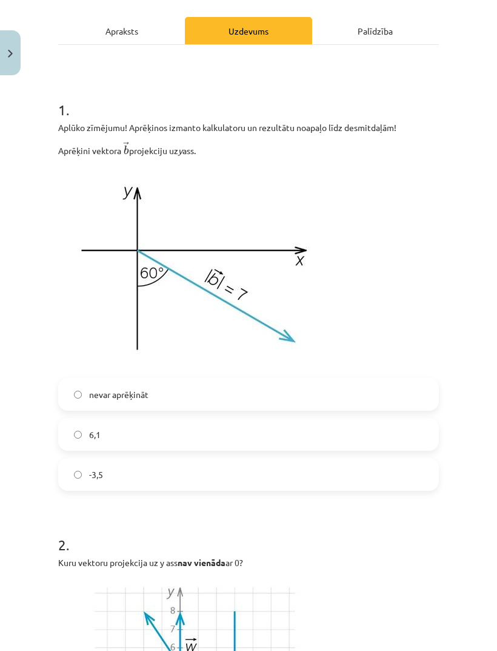
scroll to position [161, 0]
click at [141, 31] on div "Apraksts" at bounding box center [121, 31] width 127 height 27
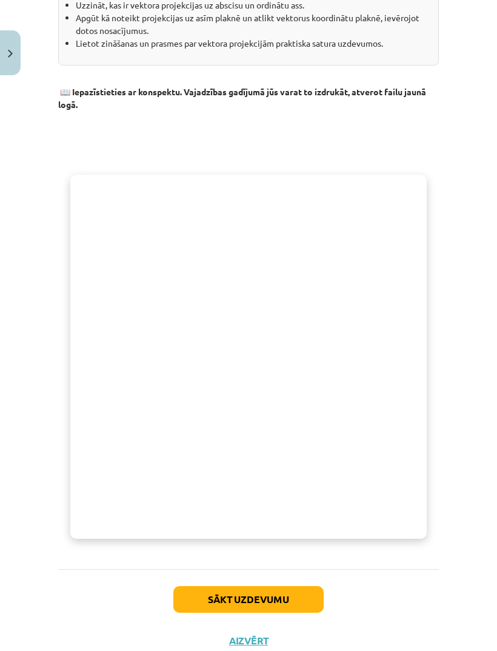
scroll to position [310, 0]
click at [485, 234] on div "Mācību tēma: Matemātikas i - 10. klases 1. ieskaites mācību materiāls (a,b) #5 …" at bounding box center [248, 325] width 497 height 651
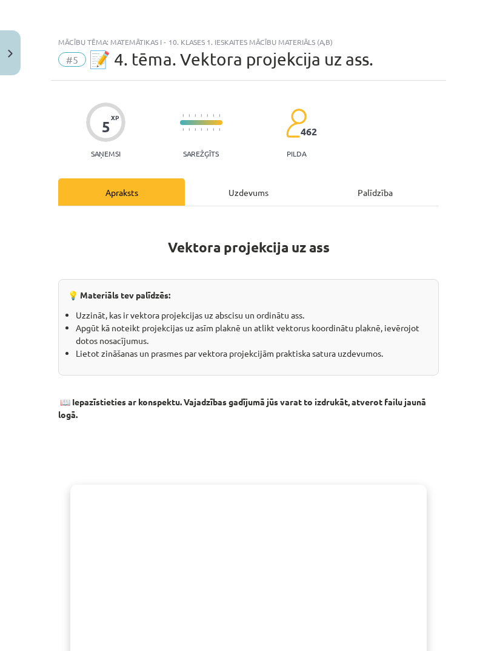
scroll to position [0, 0]
click at [269, 192] on div "Uzdevums" at bounding box center [248, 191] width 127 height 27
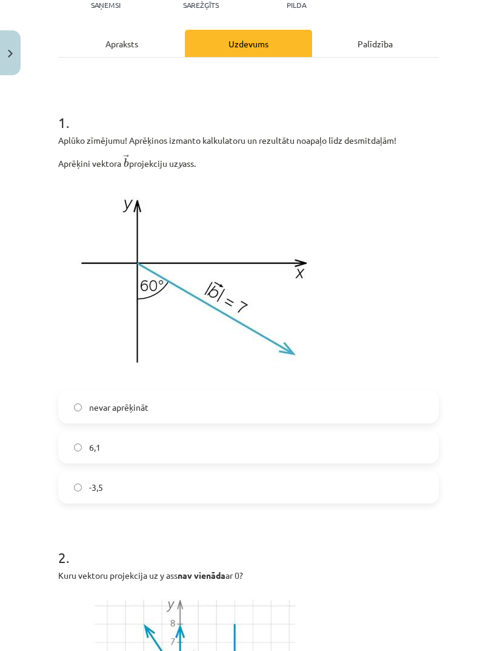
scroll to position [148, 0]
click at [124, 44] on div "Apraksts" at bounding box center [121, 43] width 127 height 27
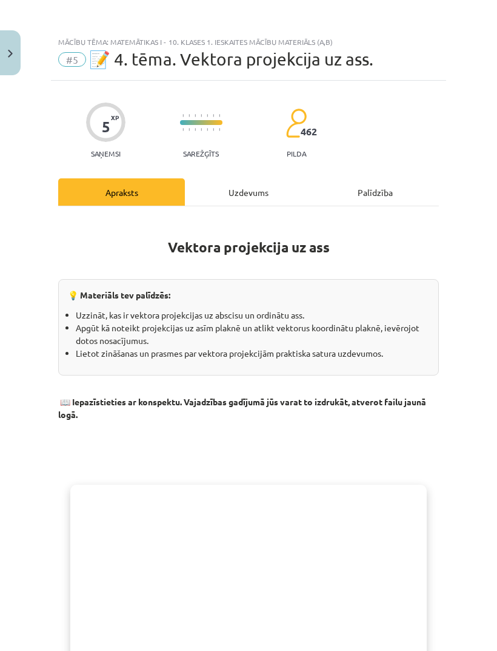
scroll to position [0, 0]
click at [201, 204] on div "Uzdevums" at bounding box center [248, 191] width 127 height 27
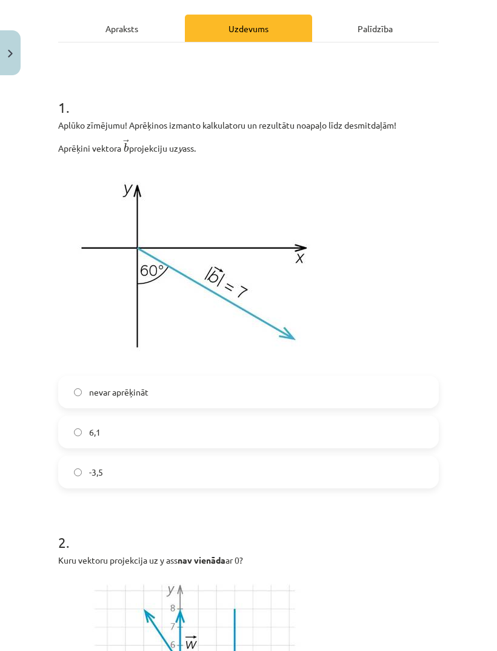
scroll to position [164, 0]
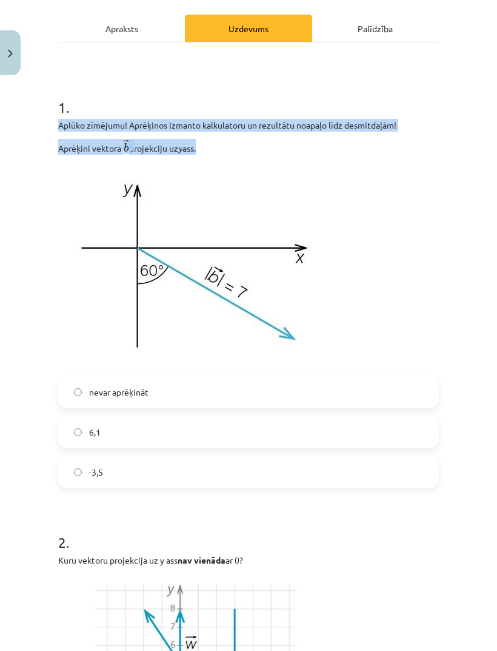
click at [50, 221] on div "Mācību tēma: Matemātikas i - 10. klases 1. ieskaites mācību materiāls (a,b) #5 …" at bounding box center [248, 325] width 497 height 651
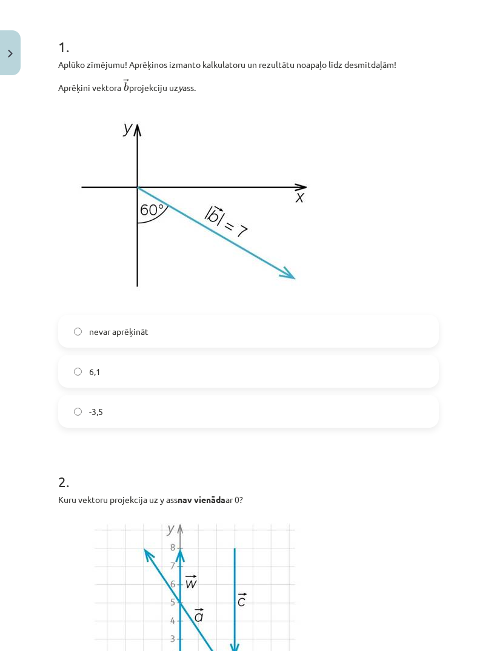
scroll to position [217, 0]
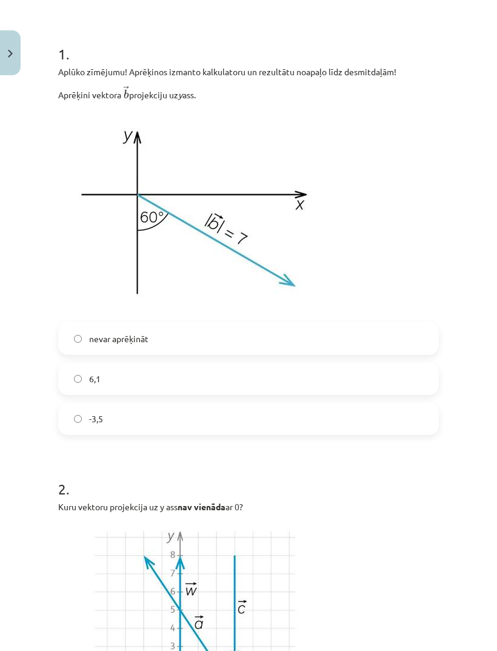
click at [157, 335] on label "nevar aprēķināt" at bounding box center [248, 338] width 379 height 30
click at [148, 348] on label "nevar aprēķināt" at bounding box center [248, 338] width 379 height 30
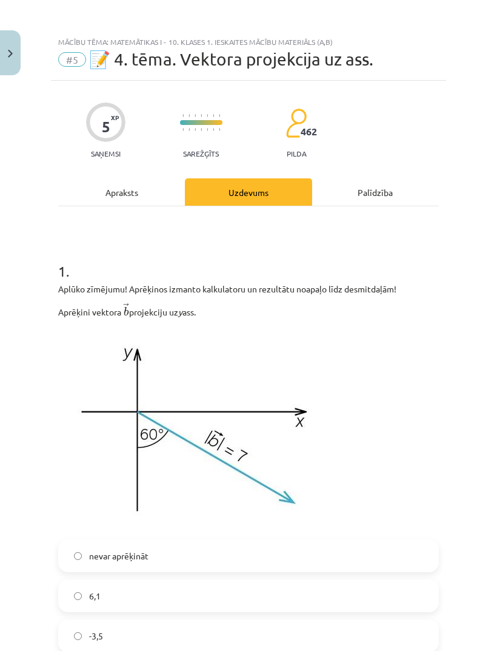
scroll to position [0, 0]
click at [123, 190] on div "Apraksts" at bounding box center [121, 191] width 127 height 27
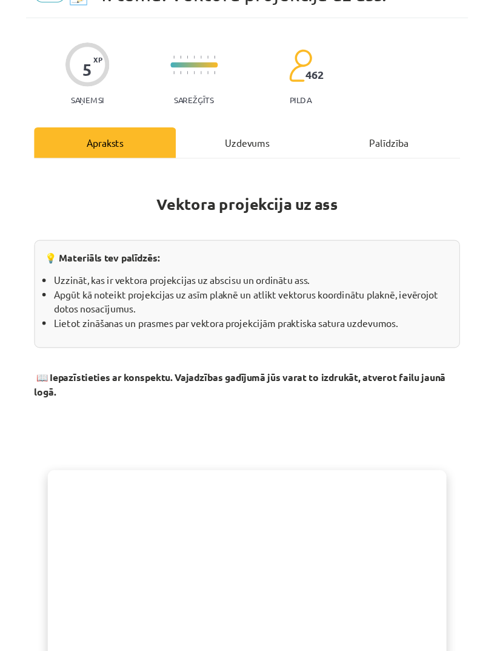
scroll to position [46, 0]
